Goal: Task Accomplishment & Management: Manage account settings

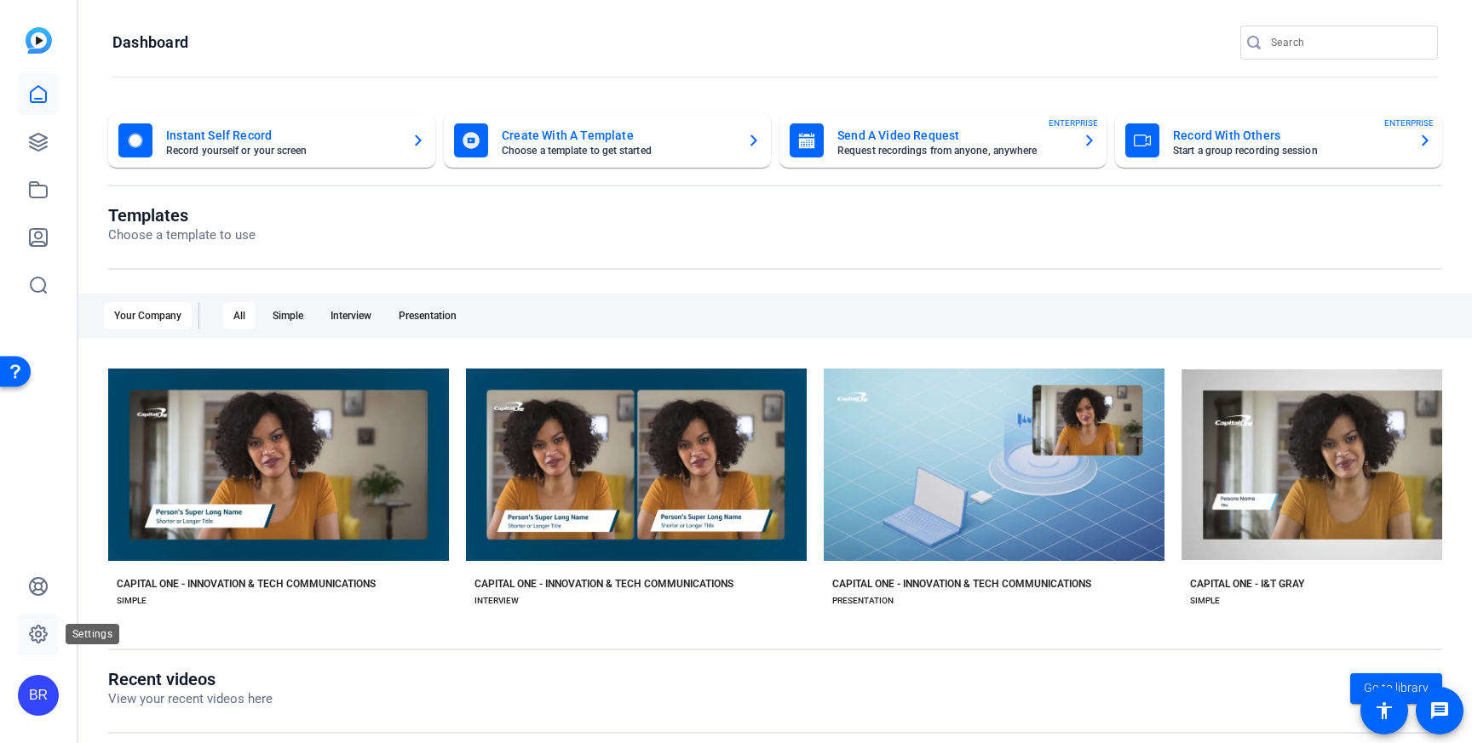
click at [32, 625] on icon at bounding box center [38, 634] width 20 height 20
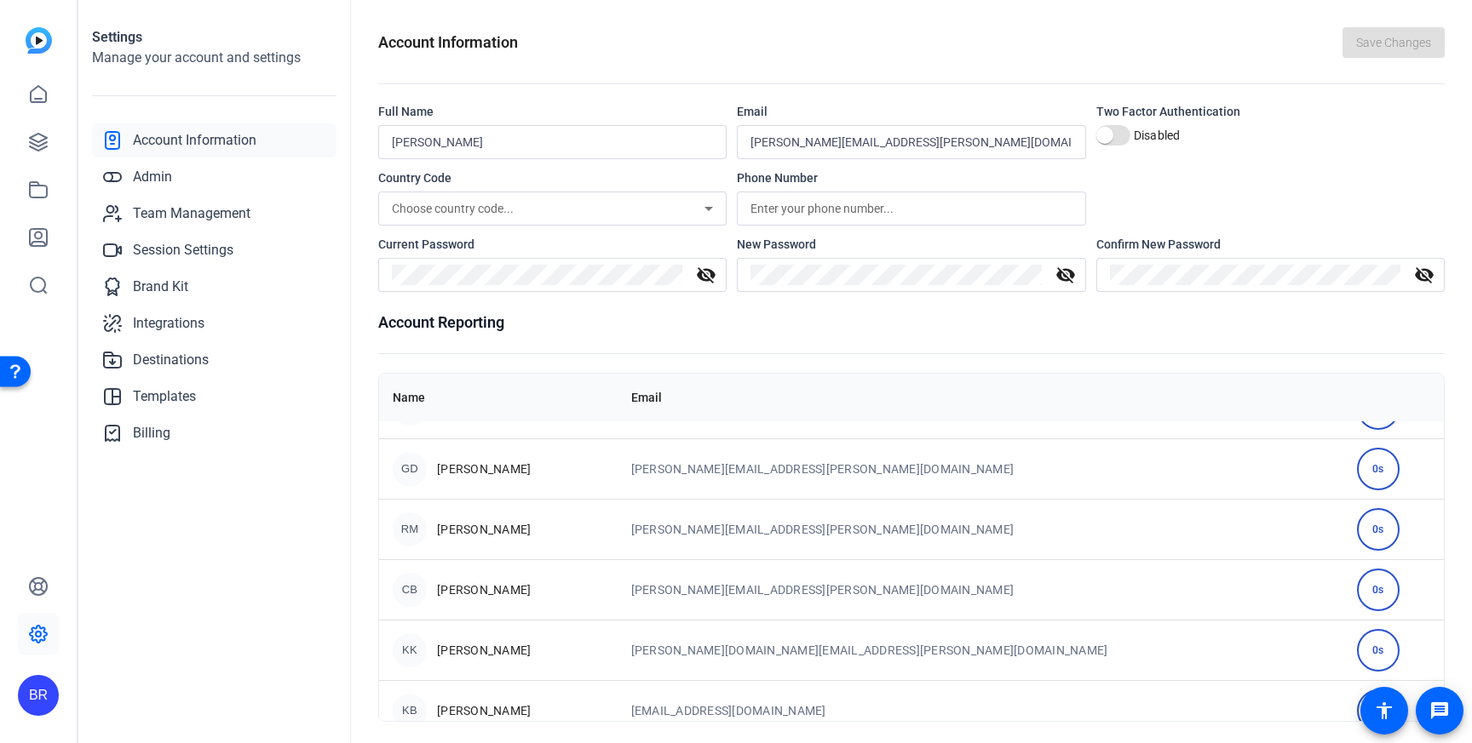
scroll to position [407, 0]
click at [212, 214] on span "Team Management" at bounding box center [192, 214] width 118 height 20
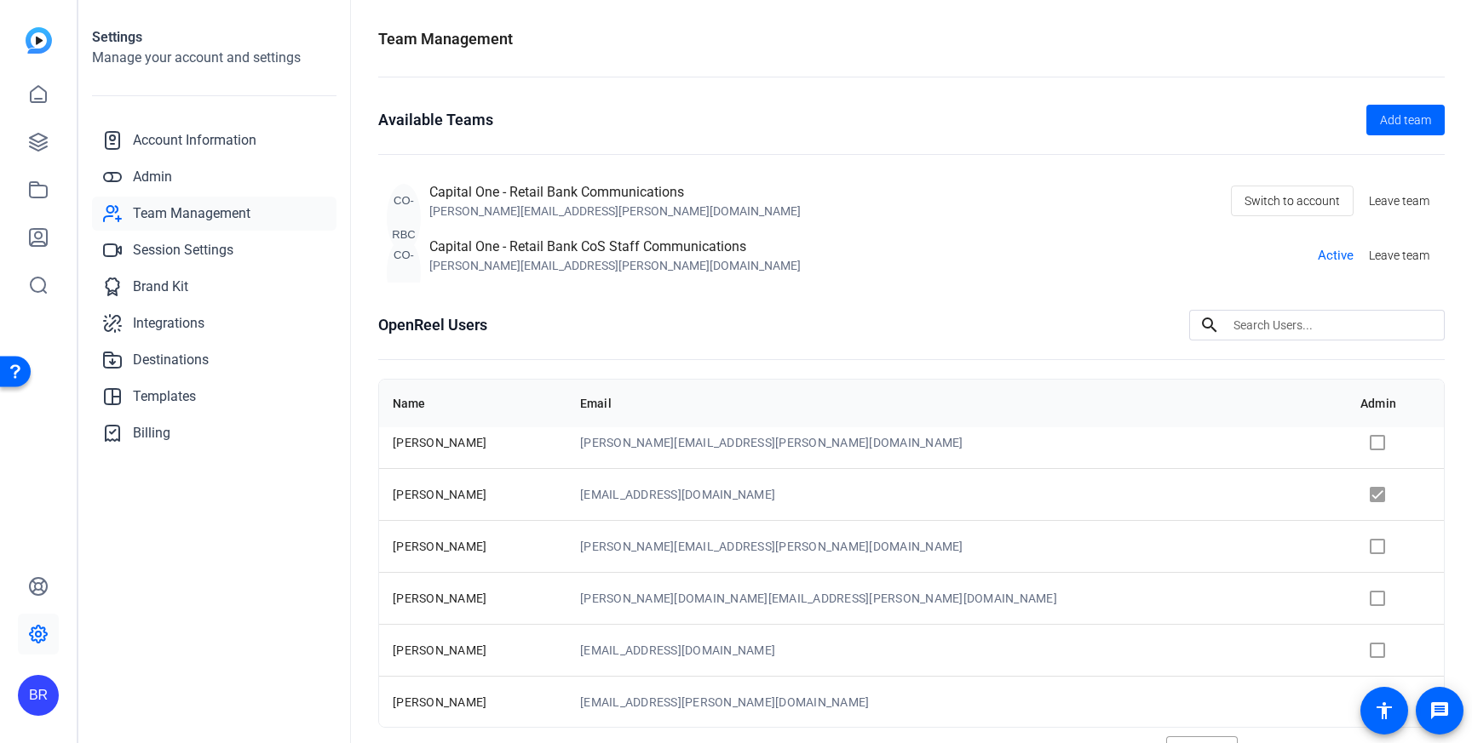
scroll to position [85, 0]
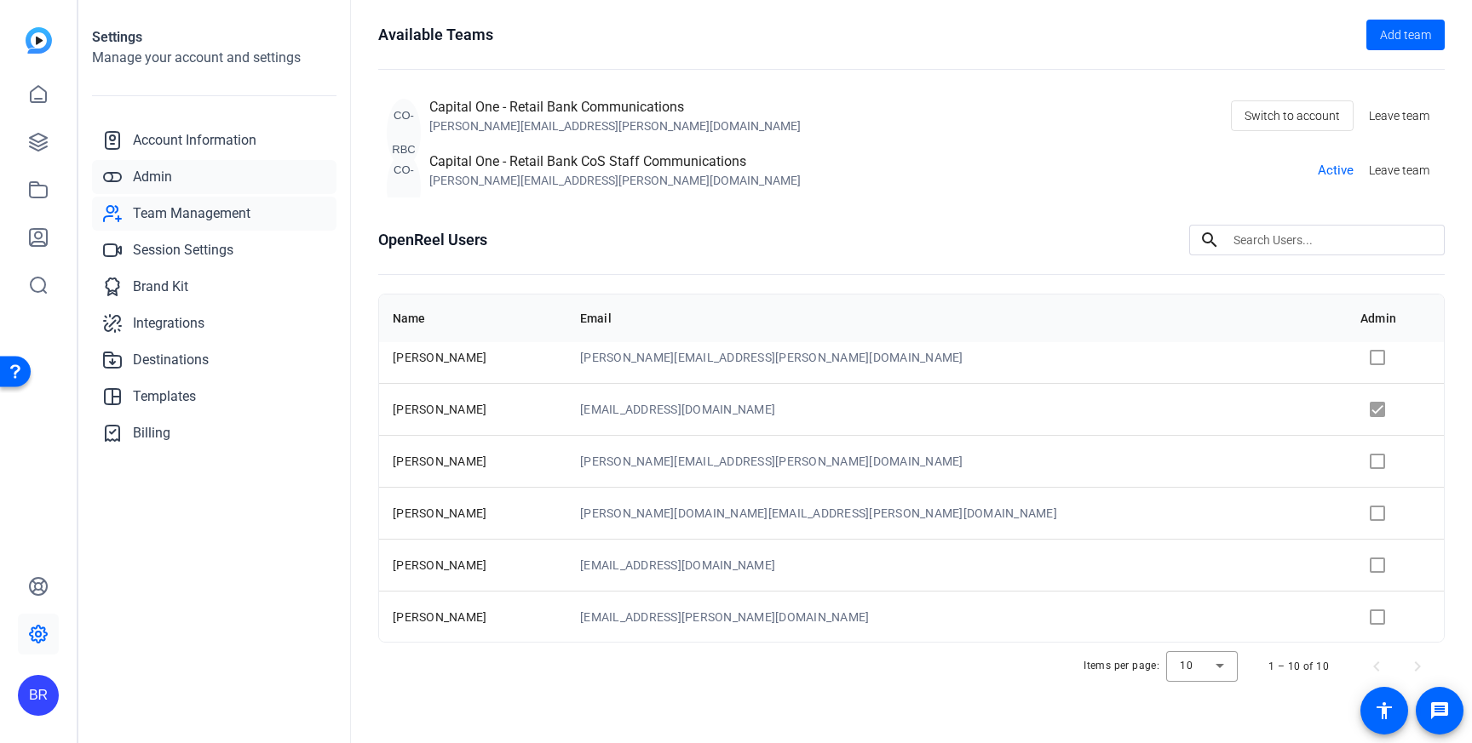
click at [160, 179] on span "Admin" at bounding box center [152, 177] width 39 height 20
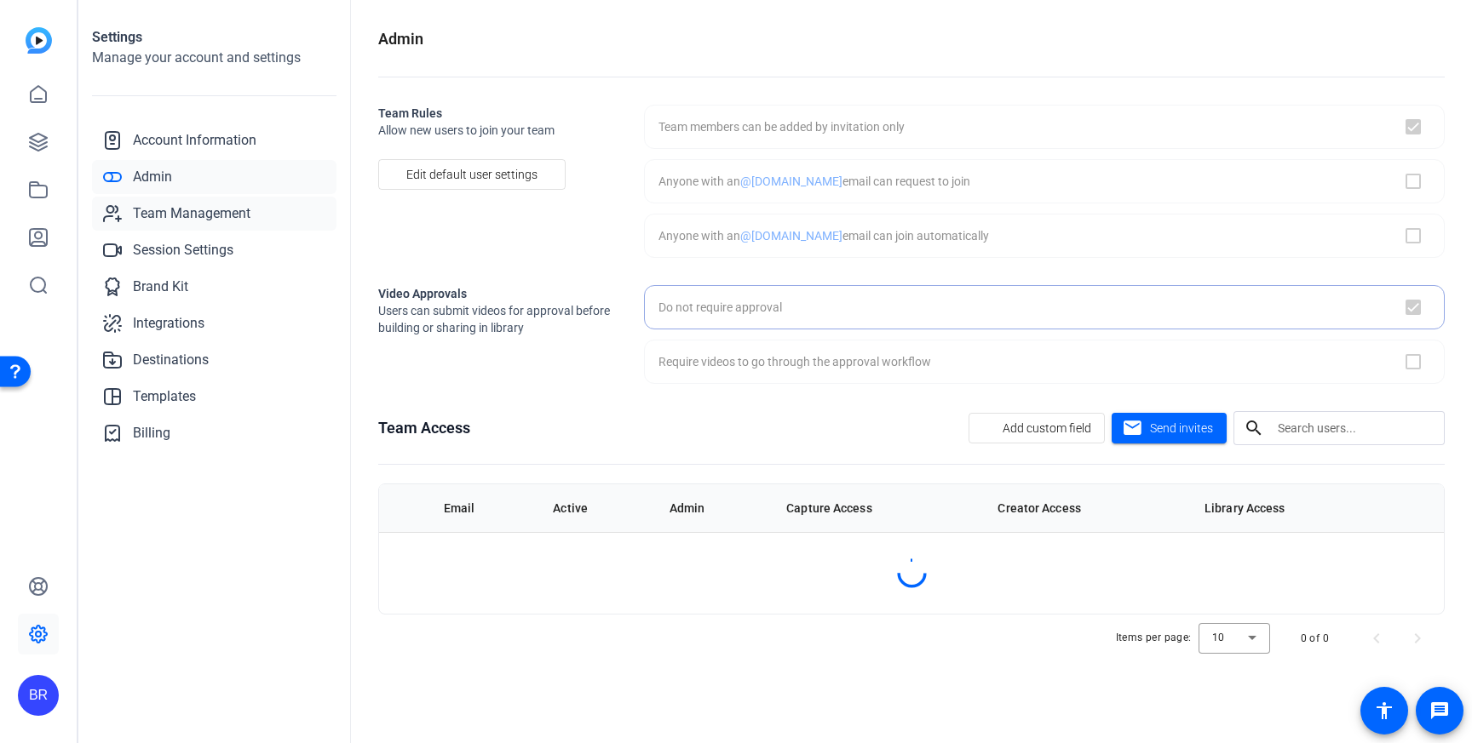
checkbox input "true"
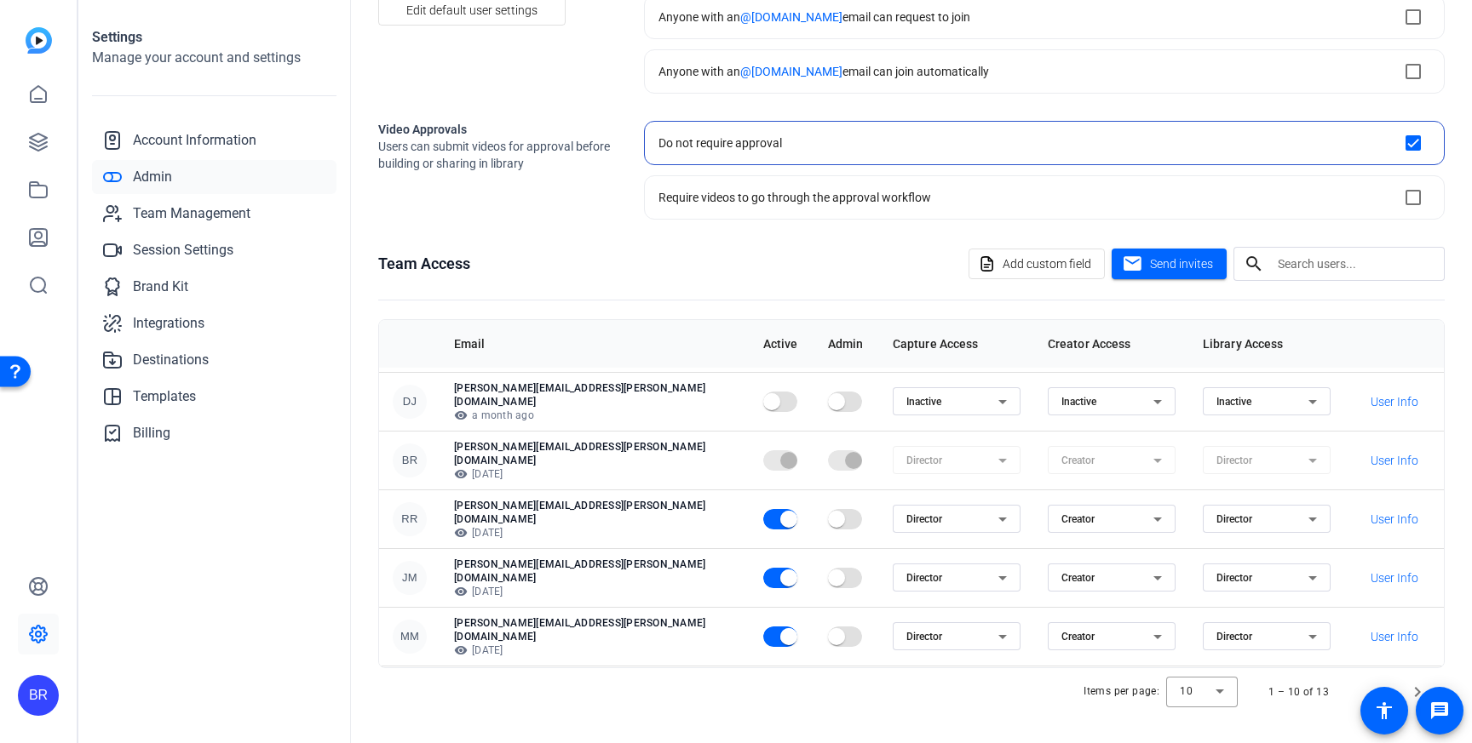
scroll to position [219, 0]
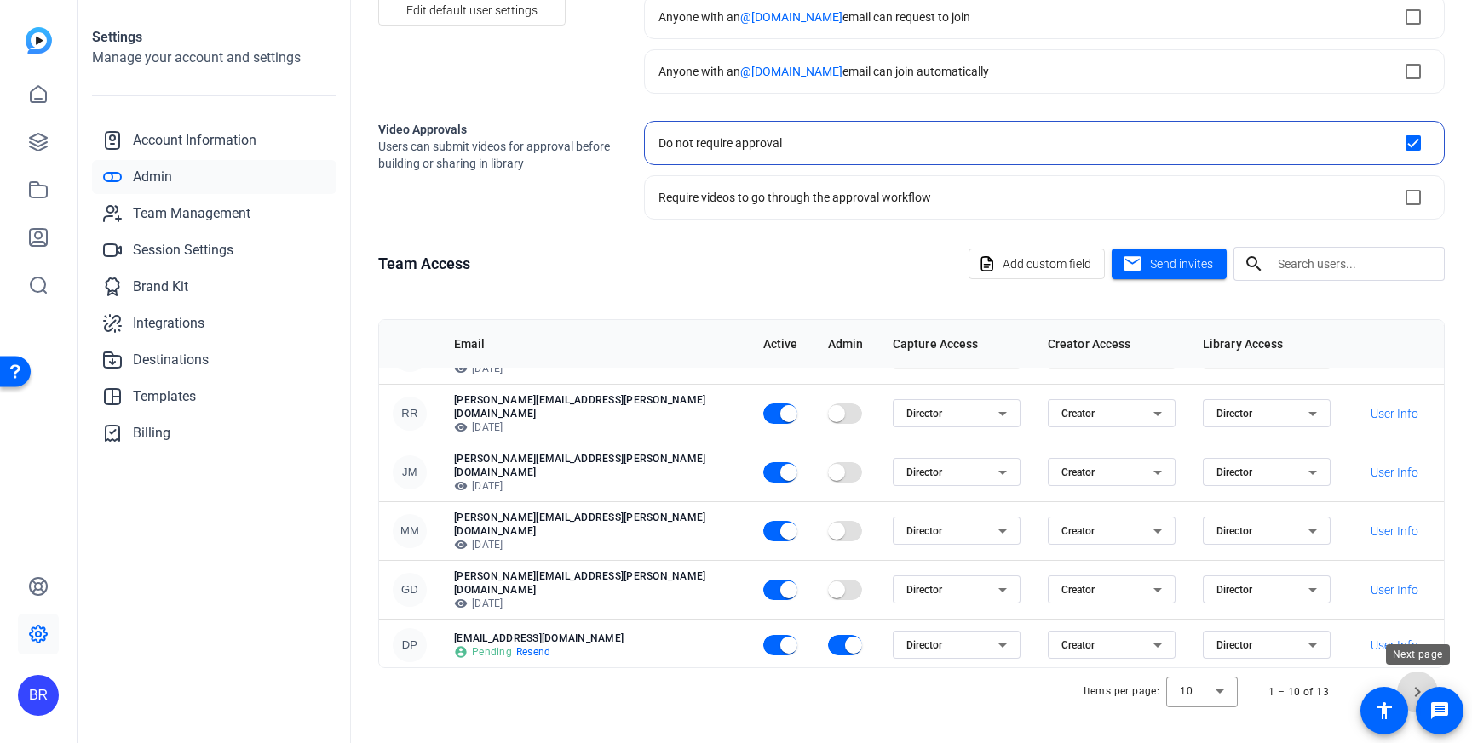
click at [1411, 691] on span "Next page" at bounding box center [1417, 692] width 41 height 41
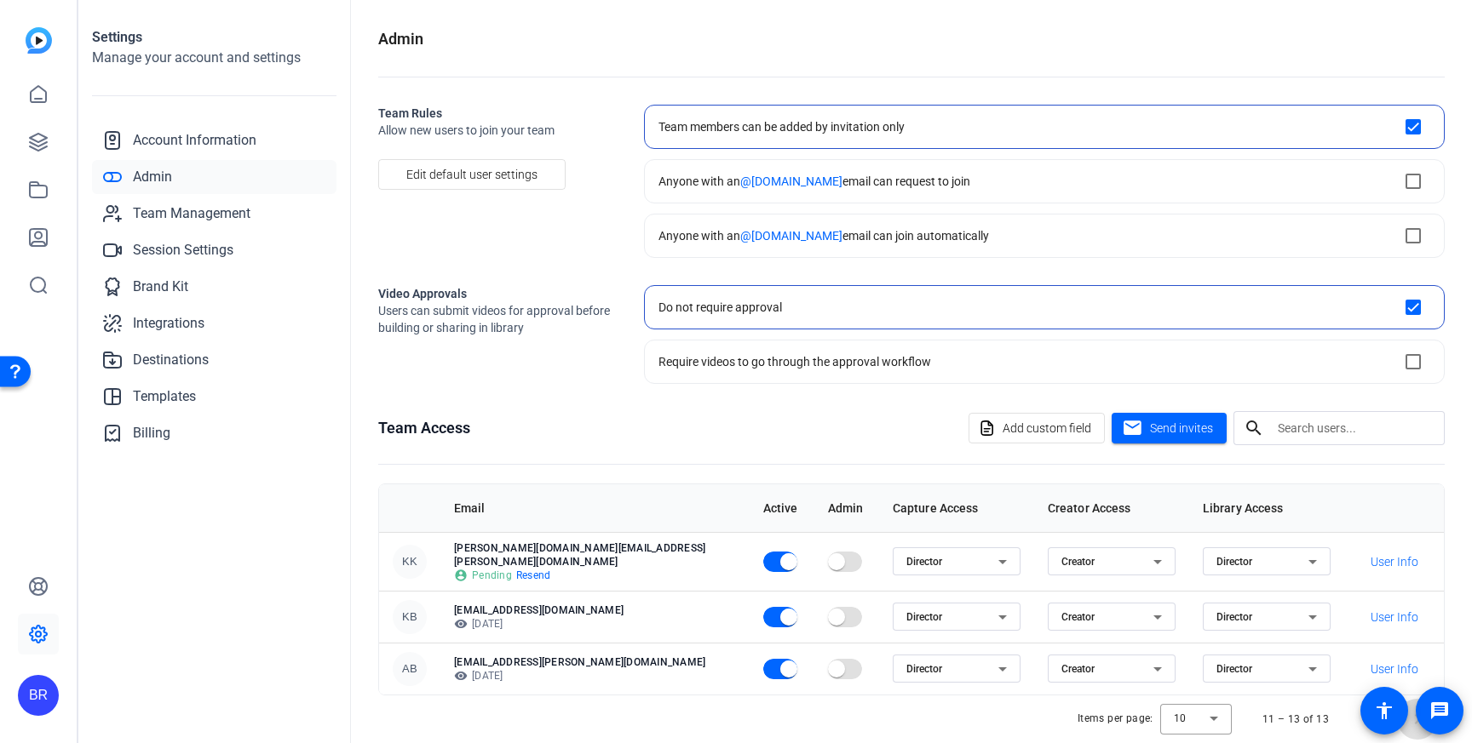
scroll to position [20, 0]
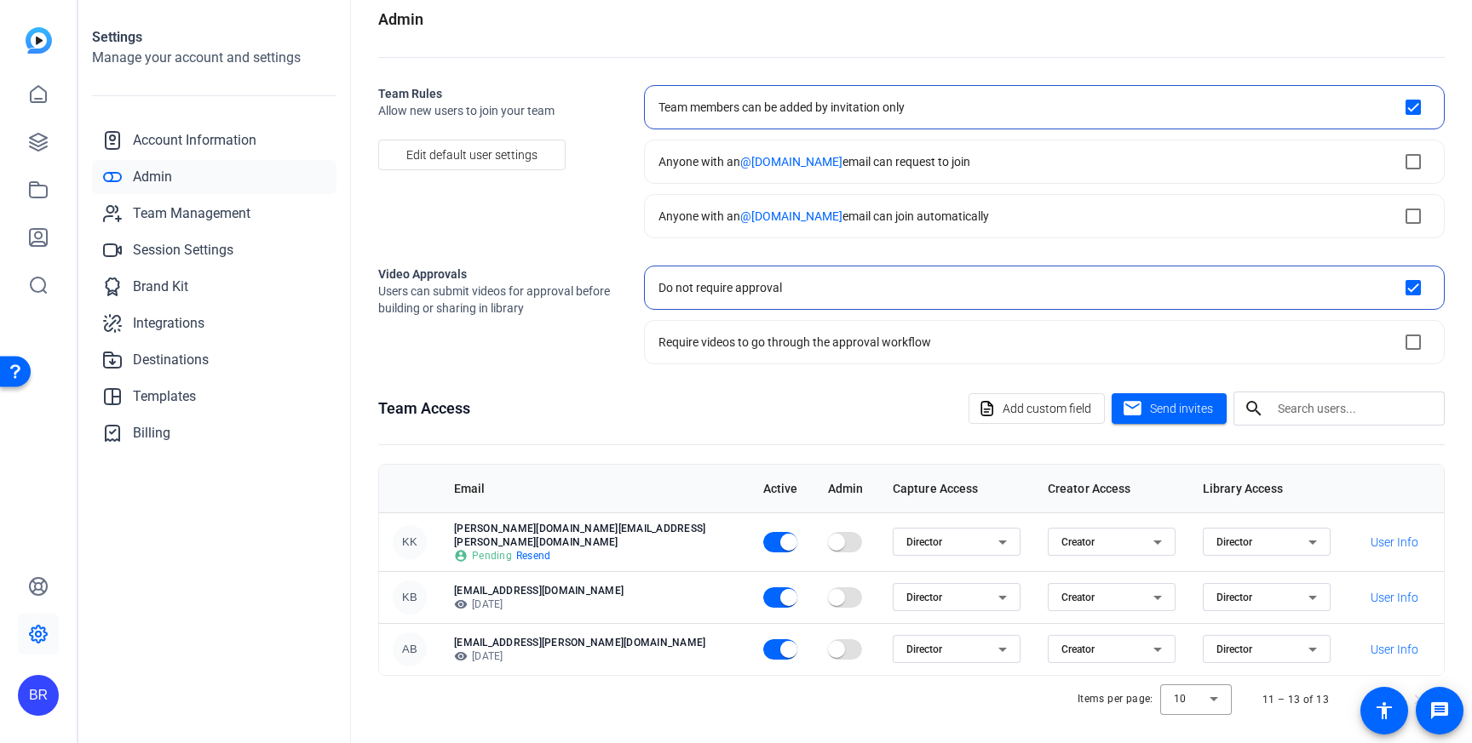
click at [538, 549] on span "Resend" at bounding box center [533, 556] width 35 height 14
